Goal: Information Seeking & Learning: Learn about a topic

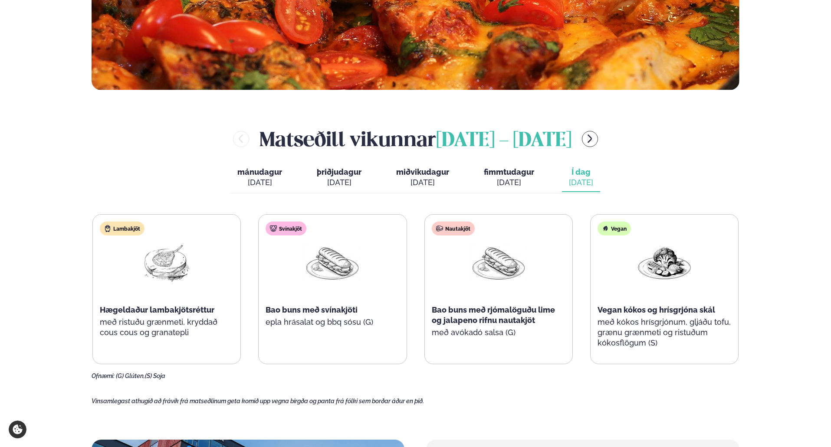
scroll to position [347, 0]
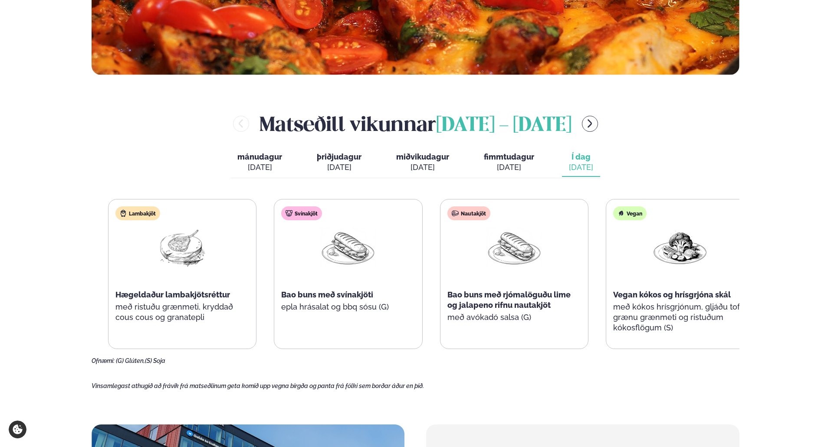
click at [178, 294] on span "Hægeldaður lambakjötsréttur" at bounding box center [172, 294] width 115 height 9
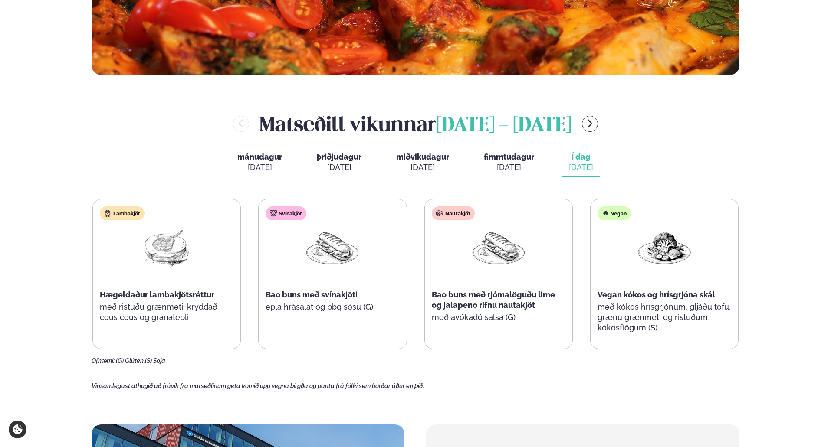
click at [494, 161] on span "fimmtudagur" at bounding box center [509, 156] width 50 height 9
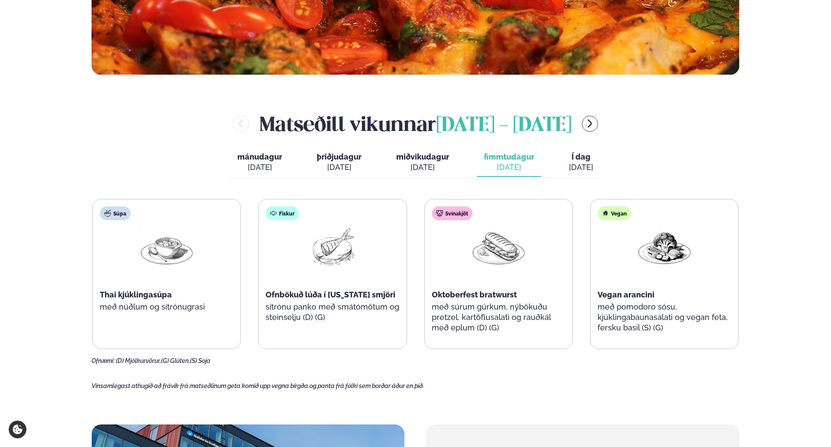
click at [355, 156] on span "þriðjudagur" at bounding box center [339, 156] width 45 height 9
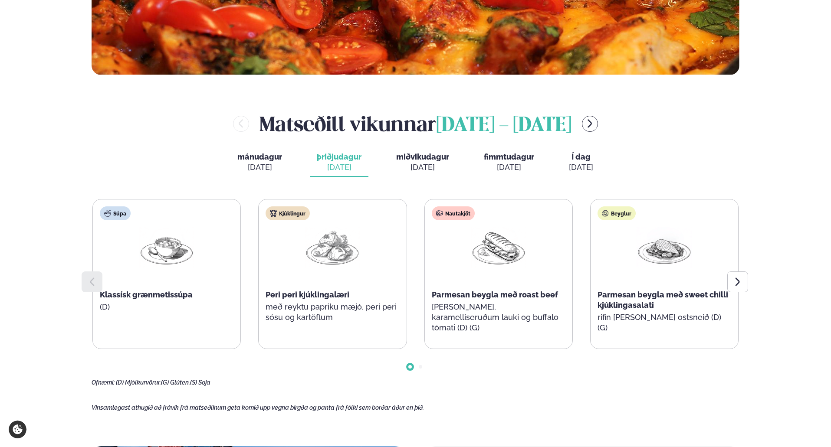
click at [408, 157] on span "miðvikudagur" at bounding box center [422, 156] width 53 height 9
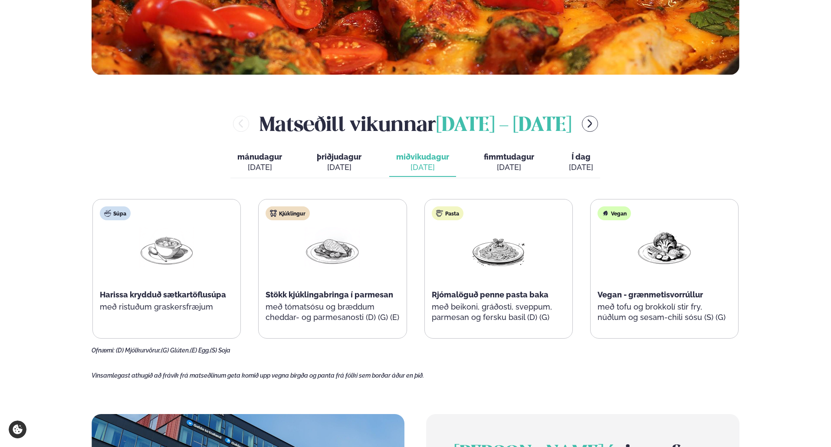
click at [265, 163] on div "[DATE]" at bounding box center [259, 167] width 45 height 10
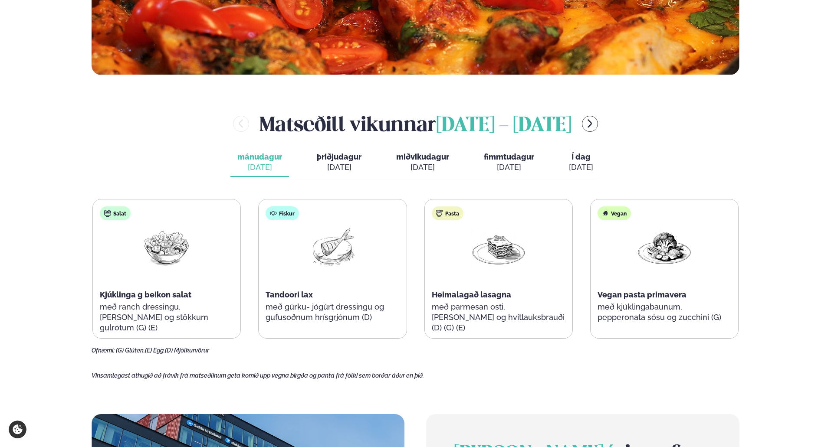
click at [606, 157] on div "[PERSON_NAME] [DATE] - [DATE] [PERSON_NAME]. [DATE] þriðjudagur þri. [DATE] mið…" at bounding box center [416, 232] width 648 height 245
click at [596, 158] on button "Í dag Í d. [DATE]" at bounding box center [581, 162] width 38 height 29
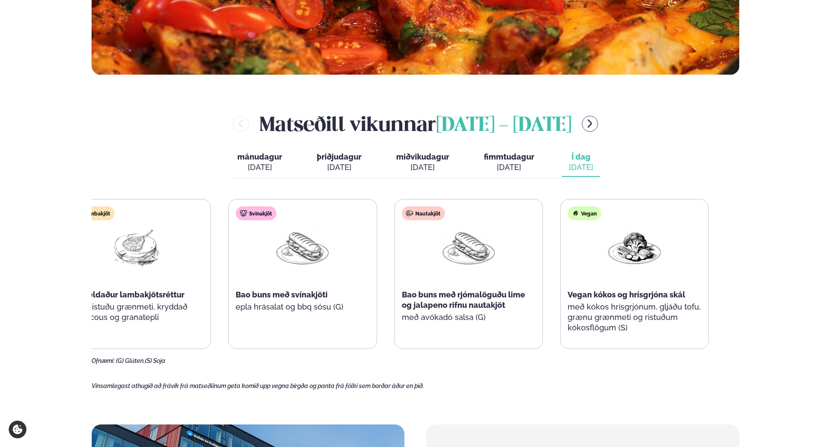
click at [472, 303] on div "Bao buns með rjómalöguðu lime og jalapeno rifnu nautakjöt" at bounding box center [469, 300] width 134 height 21
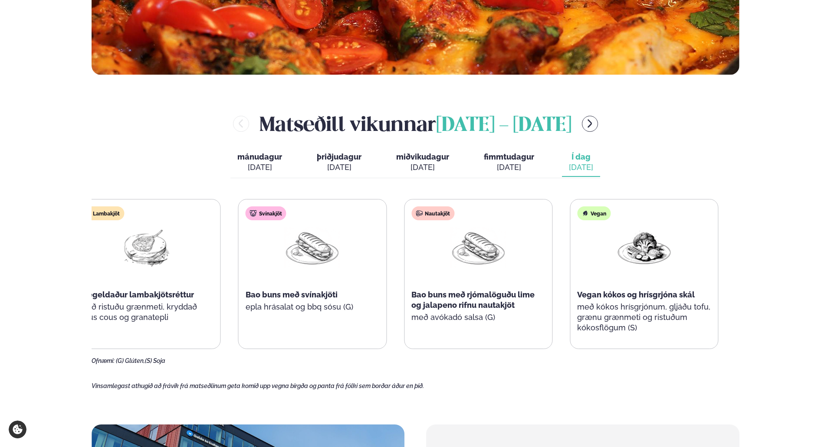
click at [501, 286] on div "Nautakjöt Bao buns með rjómalöguðu lime og jalapeno rifnu nautakjöt með avókadó…" at bounding box center [478, 269] width 148 height 139
